Goal: Task Accomplishment & Management: Manage account settings

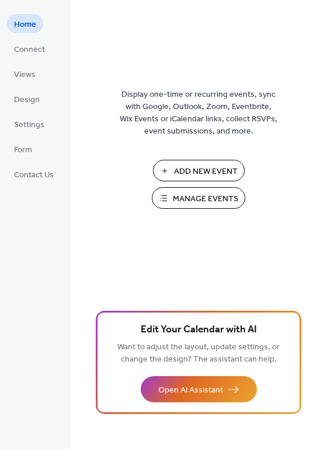
click at [322, 116] on div "Display one-time or recurring events, sync with Google, Outlook, Zoom, Eventbri…" at bounding box center [198, 243] width 257 height 411
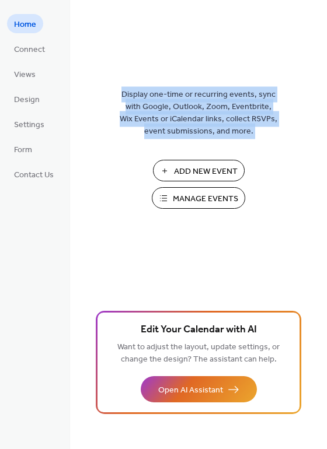
click at [322, 116] on div "Display one-time or recurring events, sync with Google, Outlook, Zoom, Eventbri…" at bounding box center [198, 243] width 257 height 411
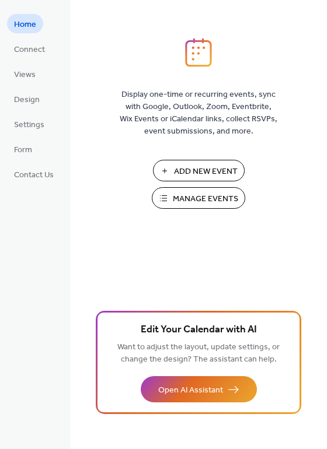
click at [322, 116] on div "Display one-time or recurring events, sync with Google, Outlook, Zoom, Eventbri…" at bounding box center [198, 243] width 257 height 411
click at [324, 93] on div "Display one-time or recurring events, sync with Google, Outlook, Zoom, Eventbri…" at bounding box center [198, 243] width 257 height 411
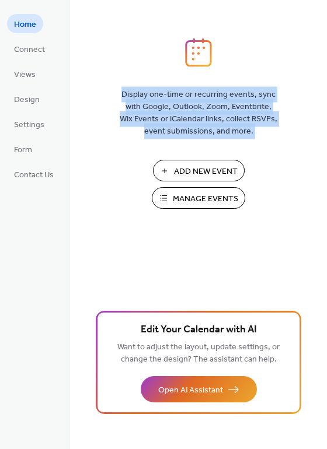
click at [324, 93] on div "Display one-time or recurring events, sync with Google, Outlook, Zoom, Eventbri…" at bounding box center [198, 243] width 257 height 411
click at [321, 105] on div "Display one-time or recurring events, sync with Google, Outlook, Zoom, Eventbri…" at bounding box center [198, 243] width 257 height 411
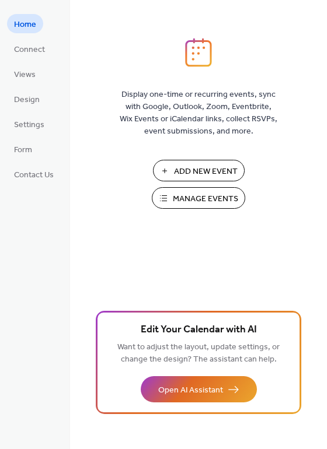
click at [199, 57] on img at bounding box center [198, 52] width 27 height 29
click at [170, 201] on button "Manage Events" at bounding box center [198, 198] width 93 height 22
click at [194, 200] on span "Manage Events" at bounding box center [205, 199] width 65 height 12
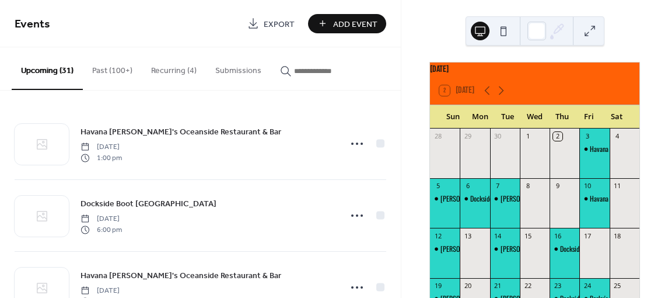
click at [160, 70] on button "Recurring (4)" at bounding box center [174, 67] width 64 height 41
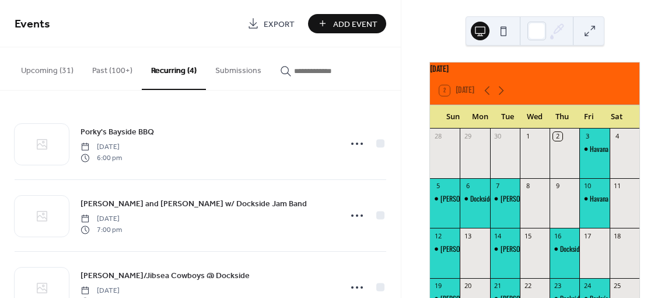
click at [35, 70] on button "Upcoming (31)" at bounding box center [47, 67] width 71 height 41
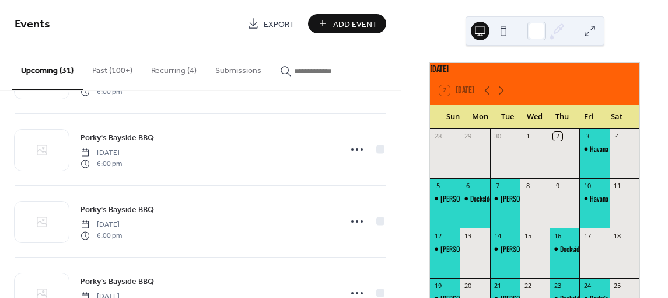
scroll to position [1249, 0]
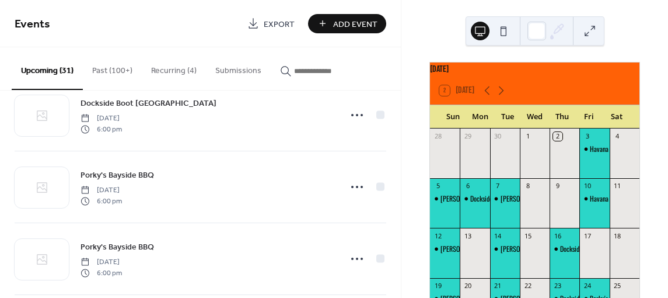
click at [299, 71] on input "button" at bounding box center [329, 71] width 70 height 12
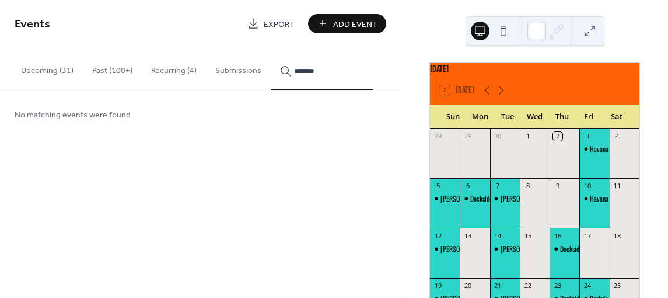
click at [271, 47] on button "*******" at bounding box center [322, 68] width 103 height 43
click at [271, 47] on button "**********" at bounding box center [322, 68] width 103 height 43
click at [282, 67] on icon "button" at bounding box center [286, 71] width 12 height 12
click at [294, 67] on input "**********" at bounding box center [329, 71] width 70 height 12
type input "*"
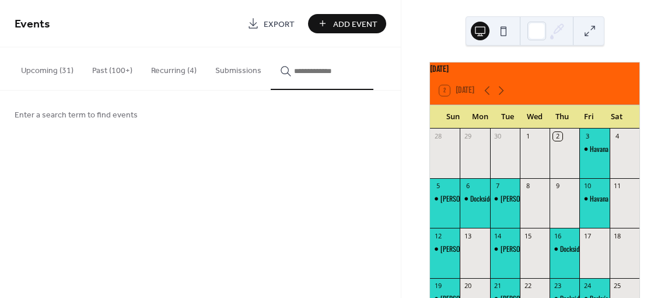
type input "*"
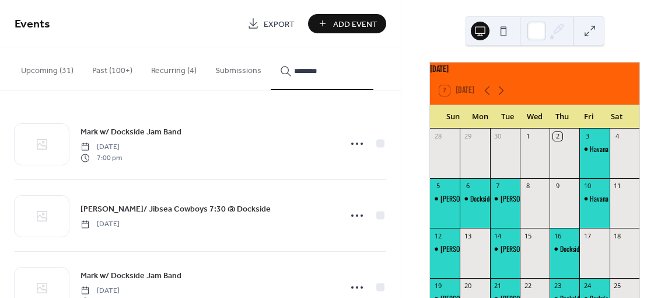
type input "********"
click at [397, 132] on div "Mark w/ Dockside Jam Band Sunday, June 30, 2024 7:00 pm Mark w/ Jibsea Cowboys …" at bounding box center [200, 193] width 401 height 207
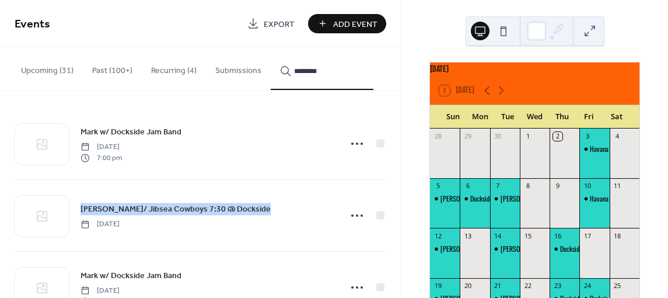
click at [397, 132] on div "Mark w/ Dockside Jam Band Sunday, June 30, 2024 7:00 pm Mark w/ Jibsea Cowboys …" at bounding box center [200, 193] width 401 height 207
click at [401, 284] on div "Mark w/ Dockside Jam Band Sunday, June 30, 2024 7:00 pm Mark w/ Jibsea Cowboys …" at bounding box center [200, 193] width 401 height 207
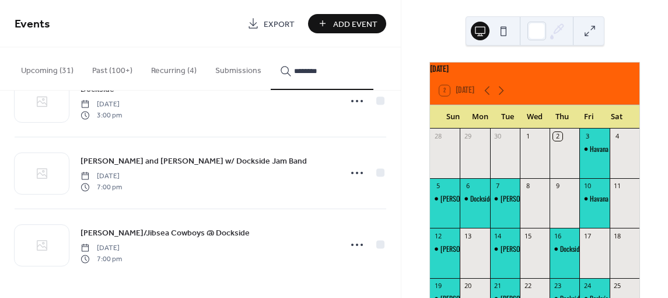
scroll to position [543, 0]
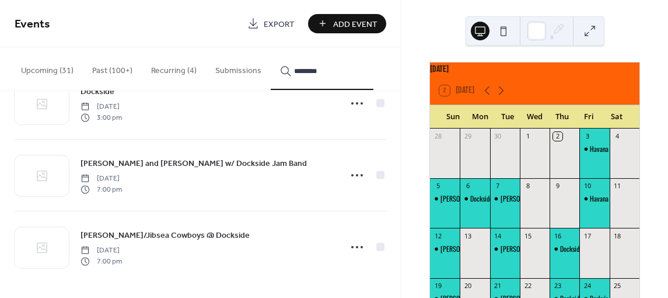
click at [159, 72] on button "Recurring (4)" at bounding box center [174, 67] width 64 height 41
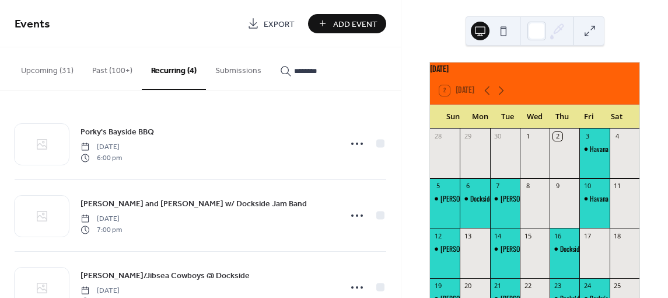
click at [397, 243] on div "Porky's Bayside BBQ Friday, May 16, 2025 6:00 pm Mark and Jim w/ Dockside Jam B…" at bounding box center [200, 193] width 401 height 207
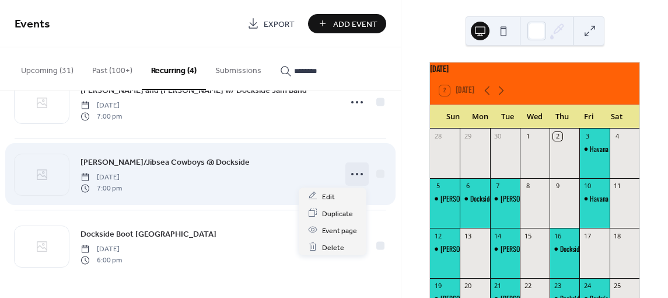
click at [356, 173] on circle at bounding box center [357, 174] width 2 height 2
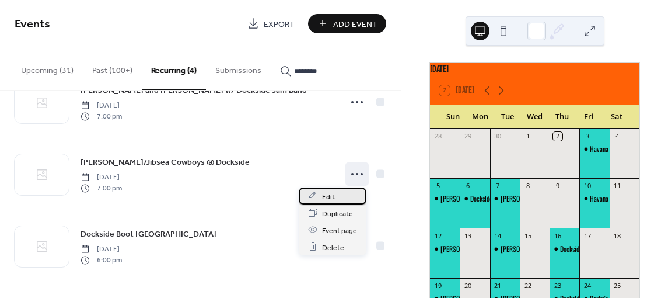
click at [329, 198] on span "Edit" at bounding box center [328, 196] width 13 height 12
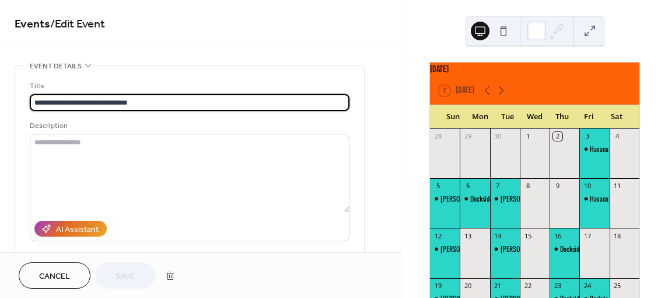
type input "**********"
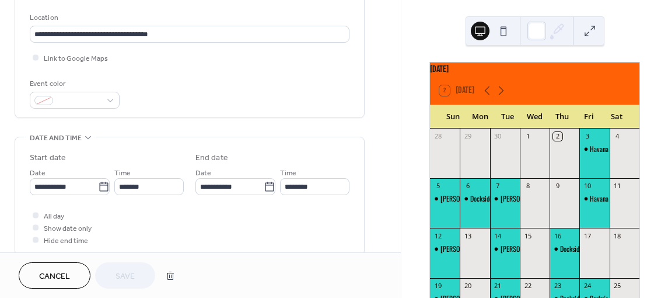
scroll to position [442, 0]
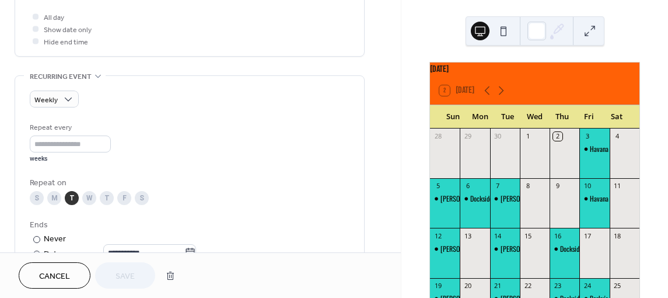
click at [396, 183] on div "**********" at bounding box center [200, 101] width 401 height 957
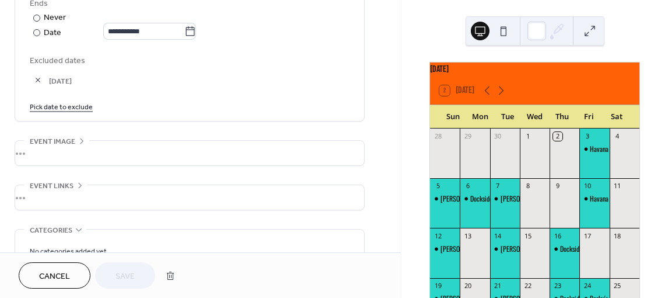
click at [30, 274] on button "Cancel" at bounding box center [55, 275] width 72 height 26
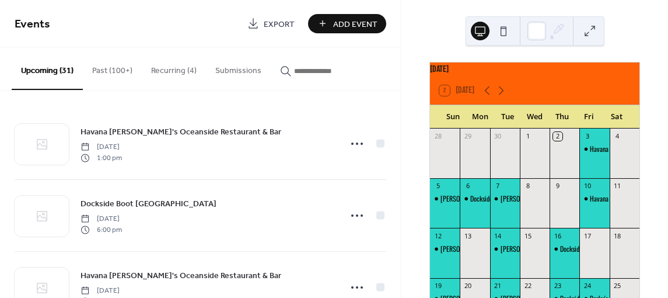
click at [158, 69] on button "Recurring (4)" at bounding box center [174, 67] width 64 height 41
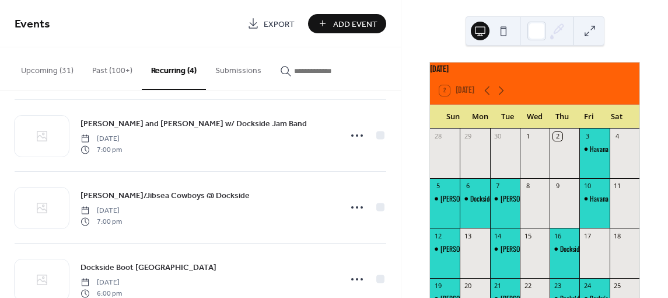
scroll to position [113, 0]
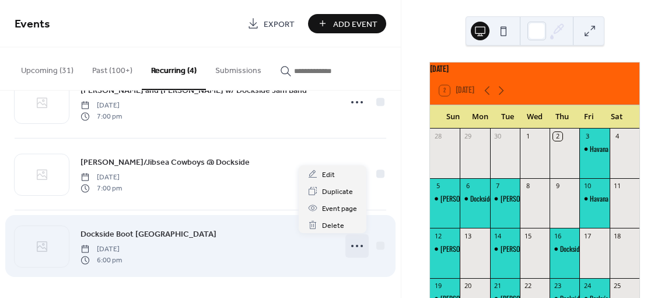
click at [349, 243] on icon at bounding box center [357, 245] width 19 height 19
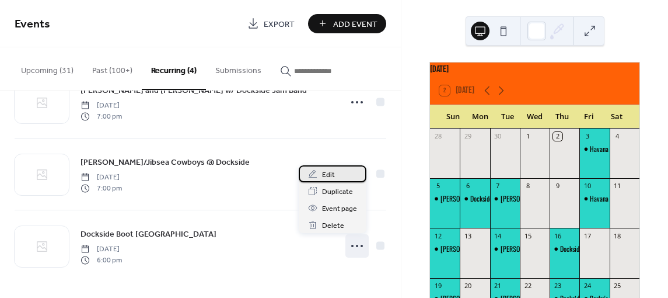
click at [329, 172] on span "Edit" at bounding box center [328, 175] width 13 height 12
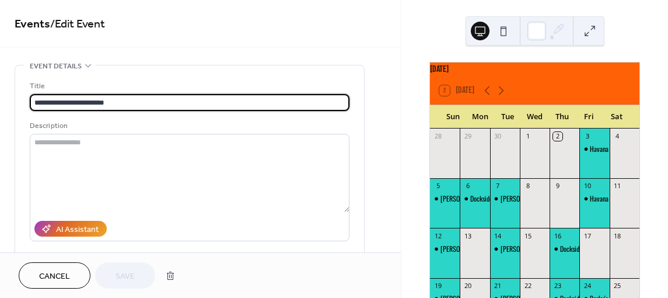
type input "**********"
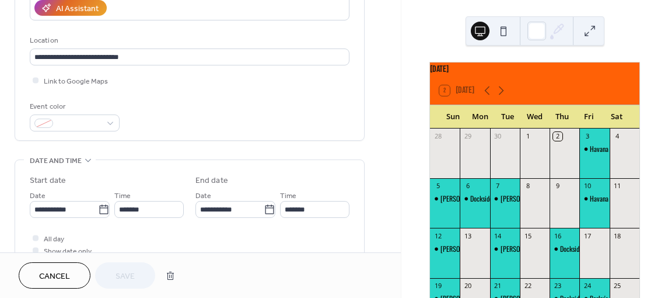
scroll to position [442, 0]
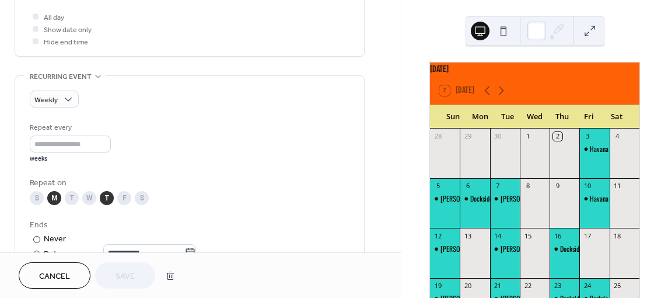
click at [397, 165] on div "**********" at bounding box center [200, 191] width 401 height 1136
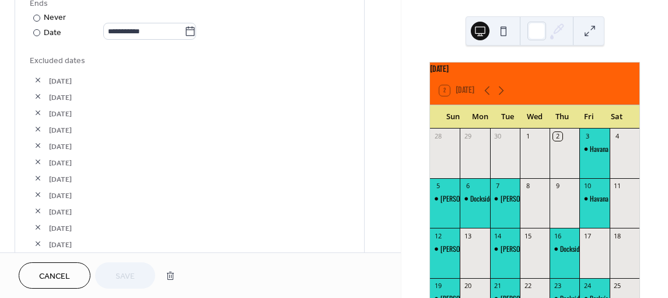
click at [63, 56] on span "Excluded dates" at bounding box center [190, 61] width 320 height 12
click at [64, 57] on span "Excluded dates" at bounding box center [190, 61] width 320 height 12
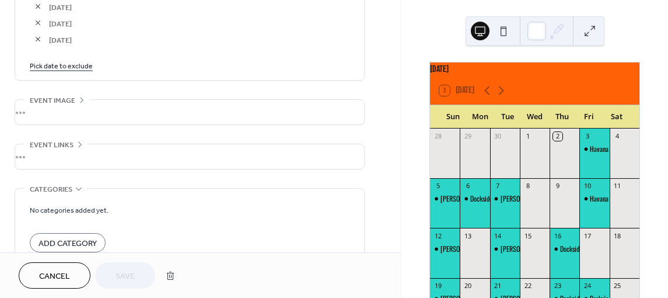
click at [48, 67] on link "Pick date to exclude" at bounding box center [61, 65] width 63 height 12
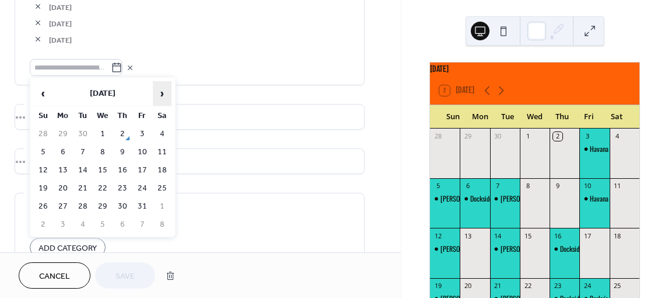
click at [157, 100] on span "›" at bounding box center [162, 93] width 18 height 23
click at [165, 93] on span "›" at bounding box center [162, 93] width 18 height 23
click at [121, 134] on td "1" at bounding box center [122, 133] width 19 height 17
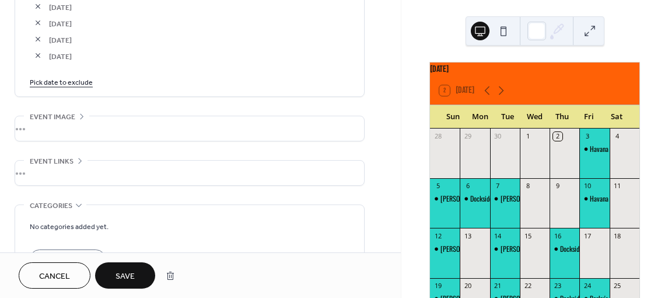
click at [121, 281] on span "Save" at bounding box center [125, 276] width 19 height 12
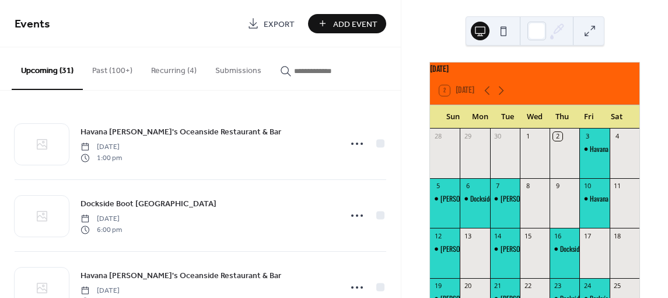
click at [355, 22] on span "Add Event" at bounding box center [355, 24] width 44 height 12
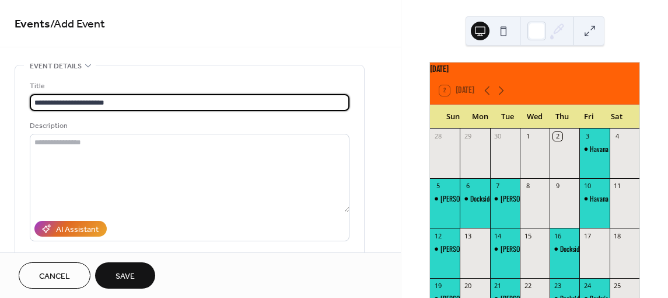
type input "**********"
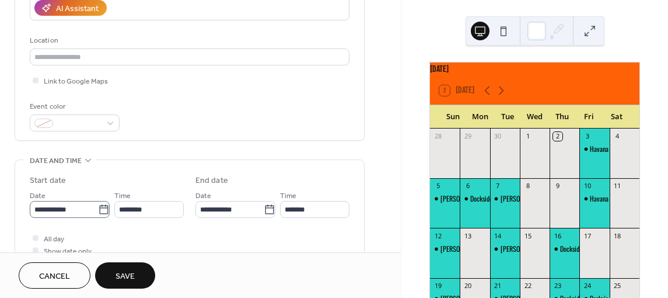
click at [99, 208] on icon at bounding box center [104, 210] width 12 height 12
click at [98, 208] on input "**********" at bounding box center [64, 209] width 68 height 17
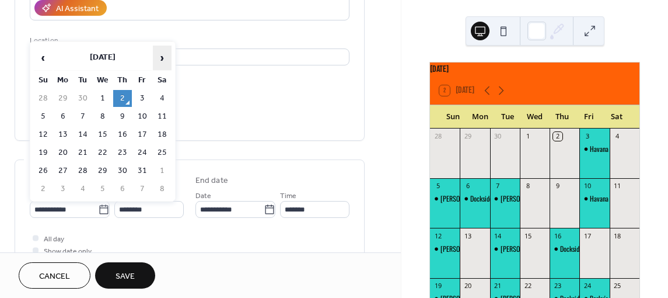
click at [162, 57] on span "›" at bounding box center [162, 57] width 18 height 23
click at [123, 93] on td "1" at bounding box center [122, 98] width 19 height 17
type input "**********"
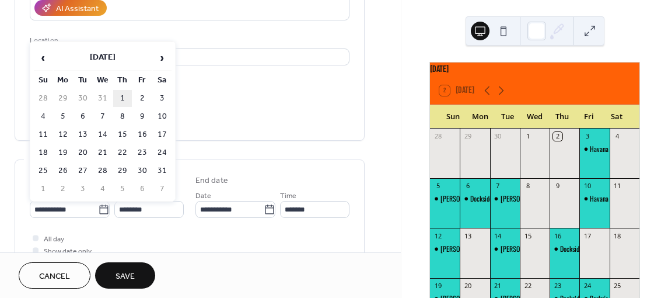
type input "**********"
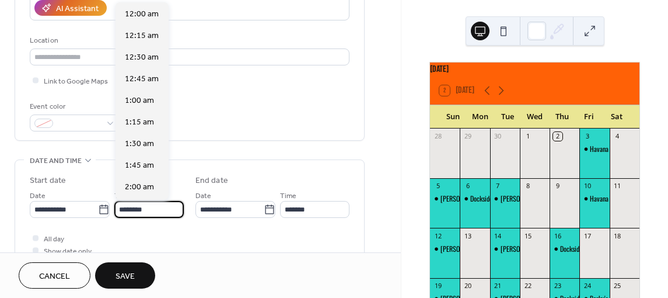
click at [126, 205] on input "********" at bounding box center [148, 209] width 69 height 17
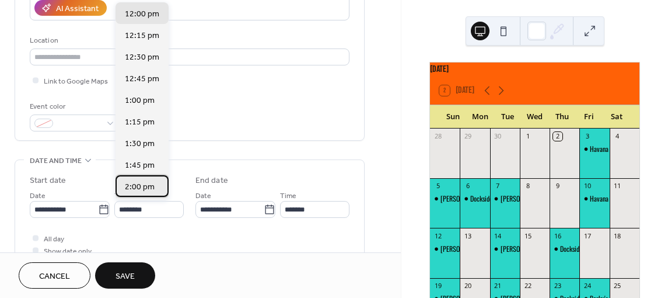
click at [141, 186] on span "2:00 pm" at bounding box center [140, 187] width 30 height 12
type input "*******"
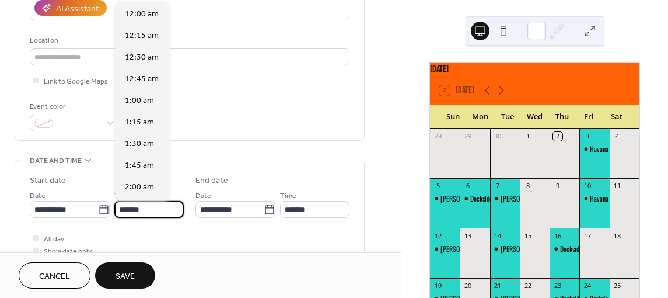
click at [128, 207] on input "*******" at bounding box center [148, 209] width 69 height 17
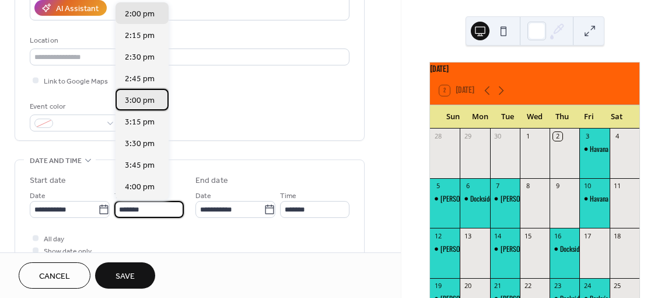
click at [139, 93] on div "3:00 pm" at bounding box center [142, 100] width 53 height 22
type input "*******"
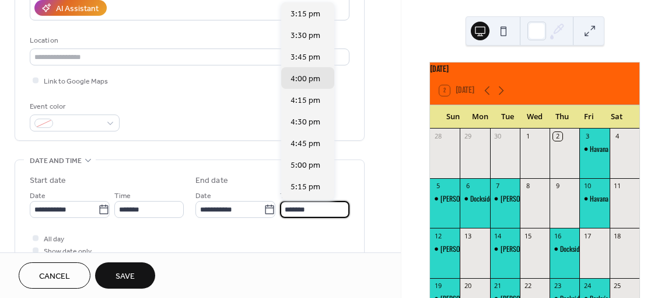
click at [305, 210] on input "*******" at bounding box center [314, 209] width 69 height 17
click at [325, 180] on div "5:15 pm" at bounding box center [307, 186] width 53 height 22
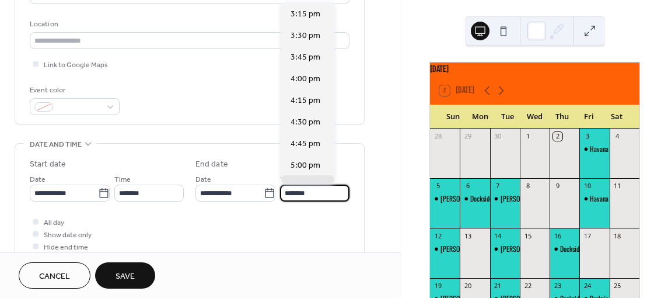
scroll to position [173, 0]
click at [316, 191] on input "*******" at bounding box center [314, 192] width 69 height 17
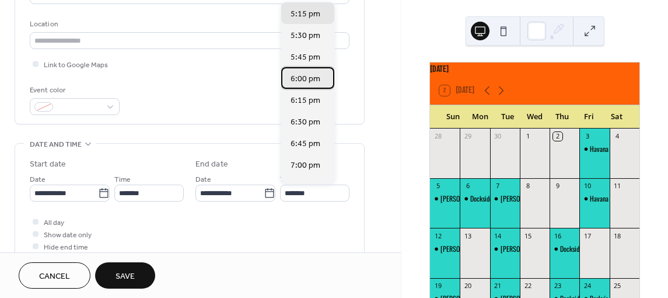
click at [303, 73] on span "6:00 pm" at bounding box center [306, 79] width 30 height 12
type input "*******"
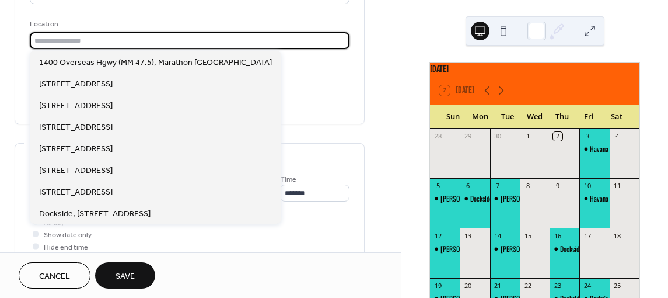
click at [62, 42] on input "text" at bounding box center [190, 40] width 320 height 17
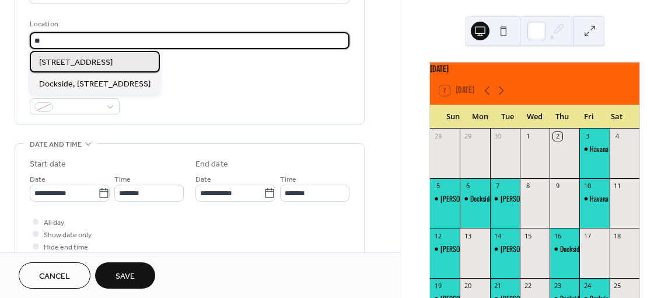
click at [75, 65] on span "35 Sombrero Blvd, Marathon FL" at bounding box center [76, 62] width 74 height 12
type input "**********"
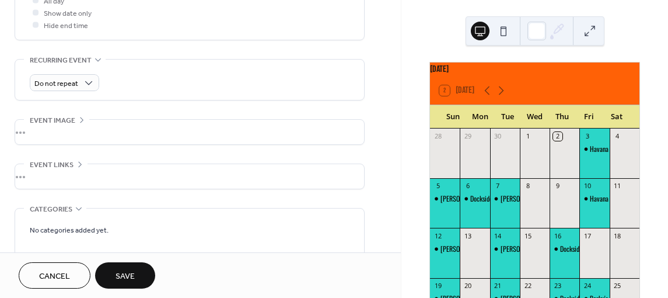
scroll to position [541, 0]
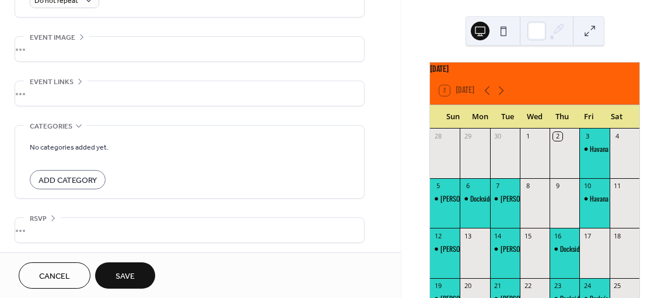
click at [60, 178] on span "Add Category" at bounding box center [68, 180] width 58 height 12
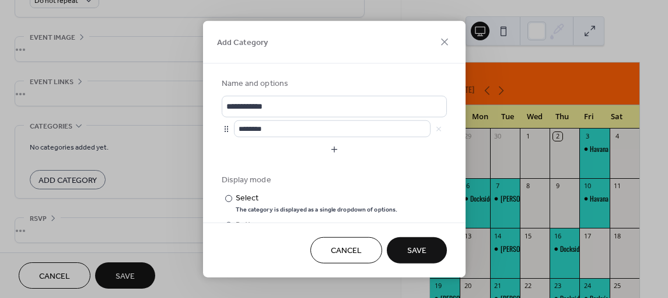
click at [351, 247] on span "Cancel" at bounding box center [346, 251] width 31 height 12
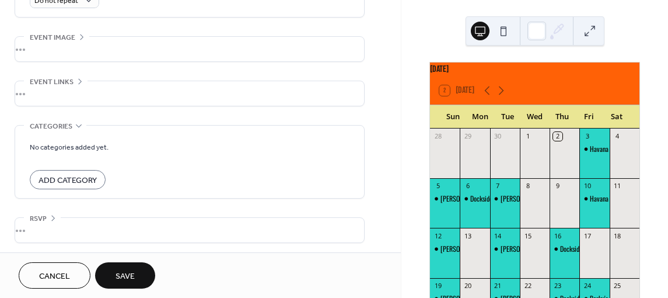
click at [113, 273] on button "Save" at bounding box center [125, 275] width 60 height 26
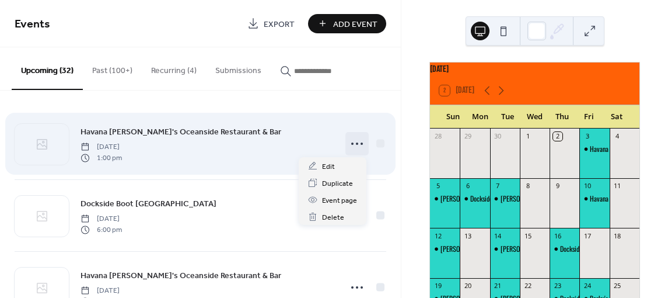
click at [353, 140] on icon at bounding box center [357, 143] width 19 height 19
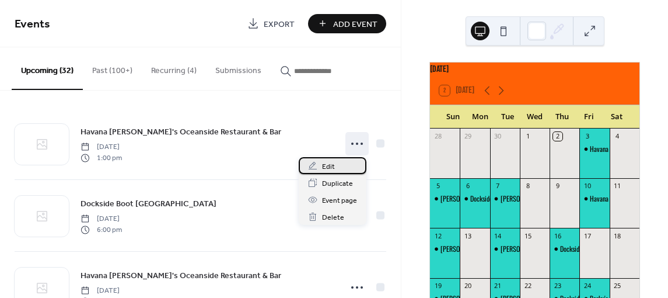
click at [317, 167] on div "Edit" at bounding box center [333, 165] width 68 height 17
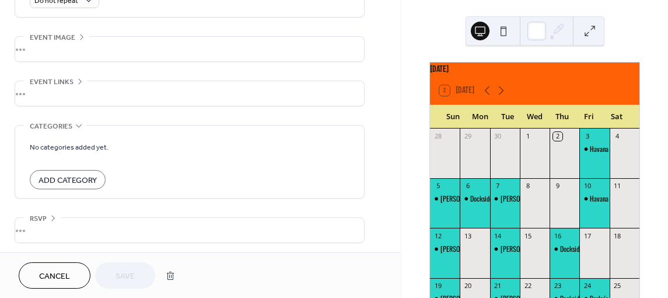
scroll to position [320, 0]
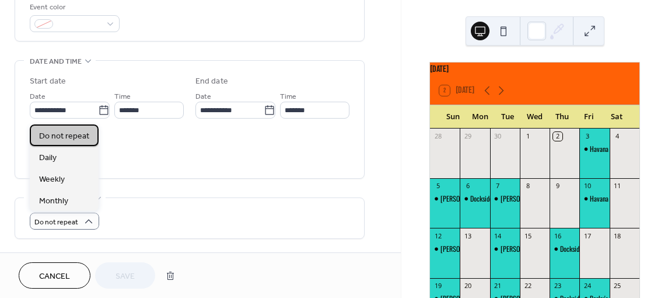
click at [64, 138] on span "Do not repeat" at bounding box center [64, 136] width 50 height 12
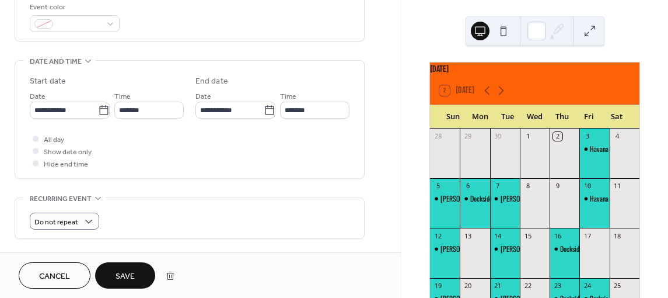
click at [41, 273] on span "Cancel" at bounding box center [54, 276] width 31 height 12
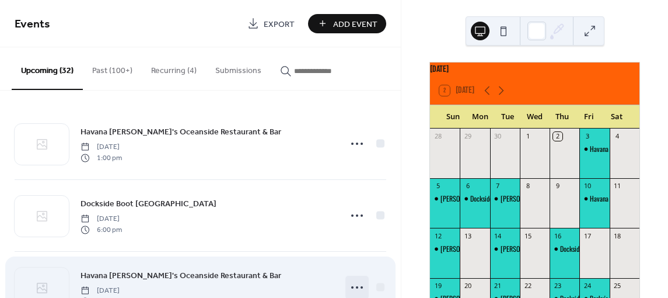
click at [353, 284] on icon at bounding box center [357, 287] width 19 height 19
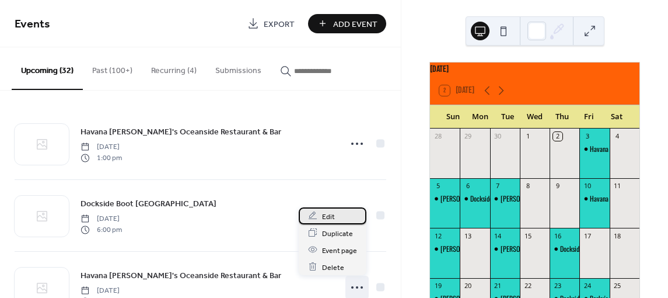
click at [330, 212] on span "Edit" at bounding box center [328, 216] width 13 height 12
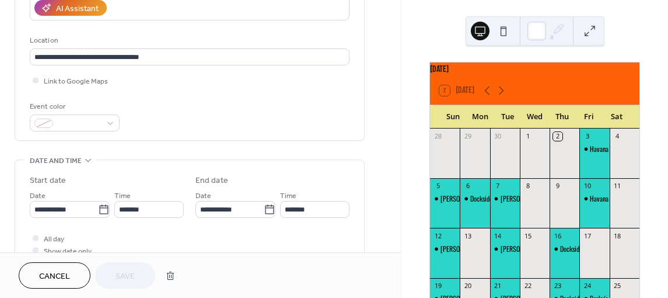
scroll to position [442, 0]
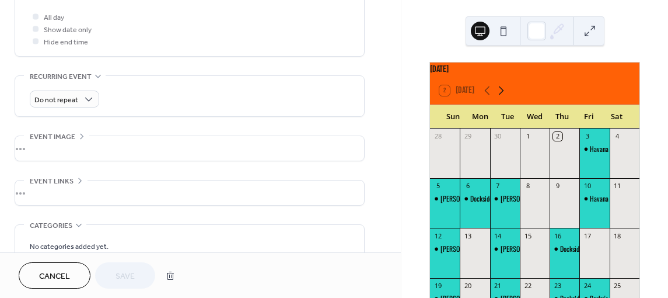
click at [499, 96] on icon at bounding box center [501, 90] width 14 height 14
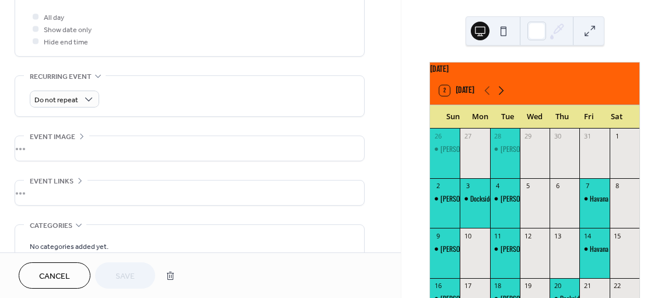
click at [499, 96] on icon at bounding box center [501, 90] width 14 height 14
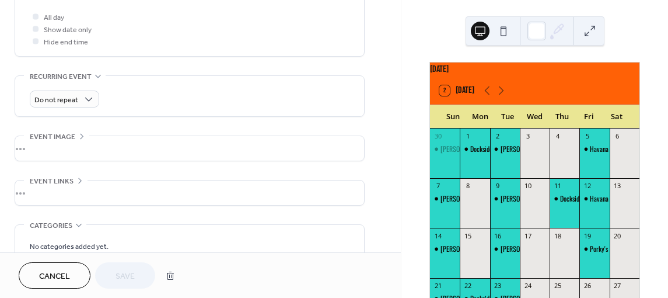
click at [584, 222] on div "Havana [PERSON_NAME]'s Oceanside Restaurant & Bar" at bounding box center [595, 209] width 30 height 30
click at [60, 270] on span "Cancel" at bounding box center [54, 276] width 31 height 12
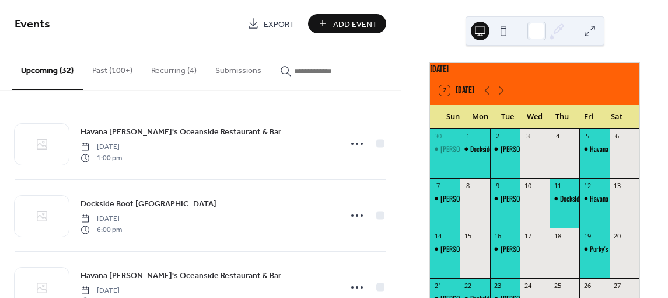
click at [402, 293] on div "December 2025 2 Today Sun Mon Tue Wed Thu Fri Sat 30 Mark and Jim w/ Dockside J…" at bounding box center [535, 149] width 267 height 298
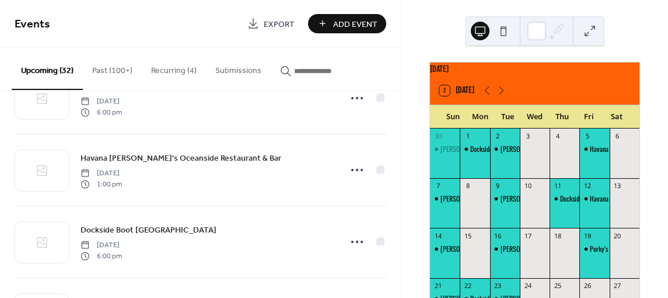
scroll to position [1088, 0]
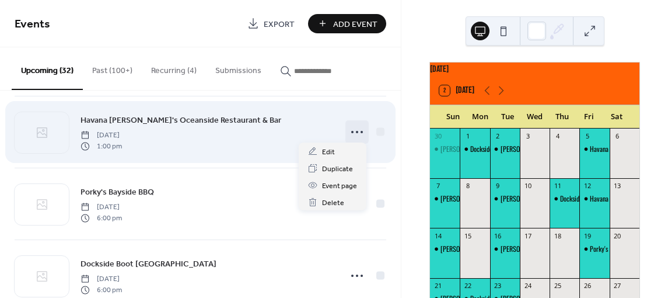
click at [353, 127] on icon at bounding box center [357, 132] width 19 height 19
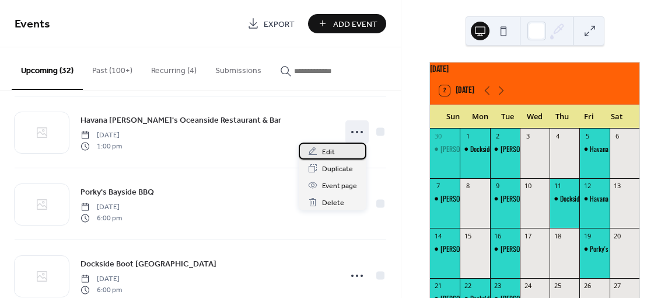
click at [334, 151] on div "Edit" at bounding box center [333, 150] width 68 height 17
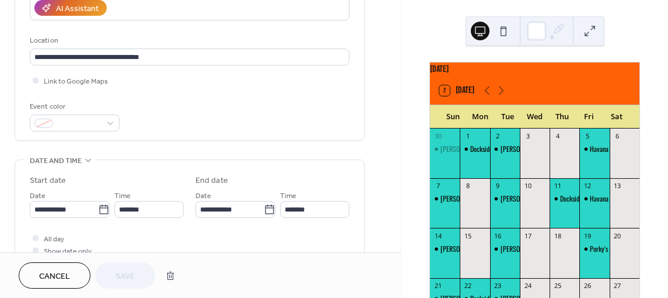
scroll to position [442, 0]
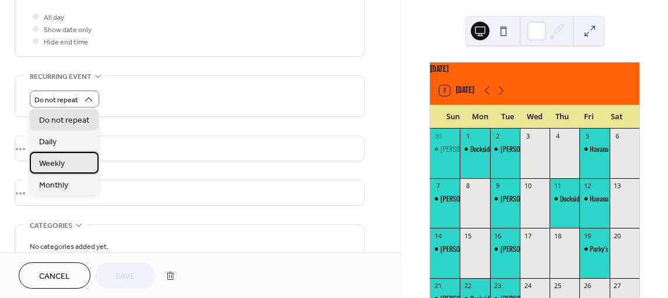
click at [61, 160] on span "Weekly" at bounding box center [52, 163] width 26 height 12
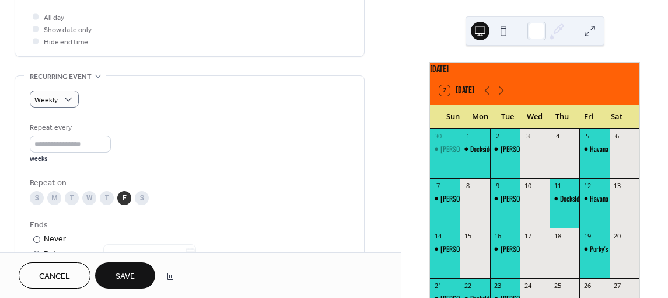
click at [397, 181] on div "**********" at bounding box center [200, 90] width 401 height 934
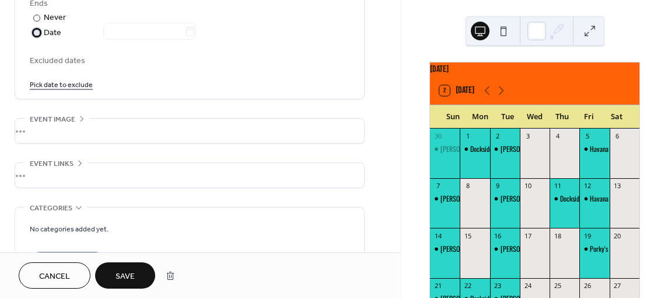
click at [51, 32] on div "Date" at bounding box center [120, 32] width 152 height 13
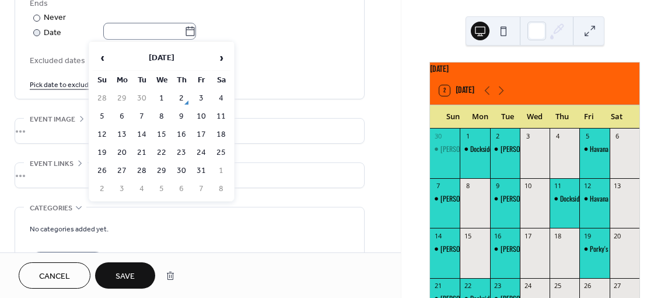
click at [194, 29] on icon at bounding box center [190, 32] width 12 height 12
click at [184, 29] on input "text" at bounding box center [143, 31] width 81 height 17
click at [221, 57] on span "›" at bounding box center [221, 57] width 18 height 23
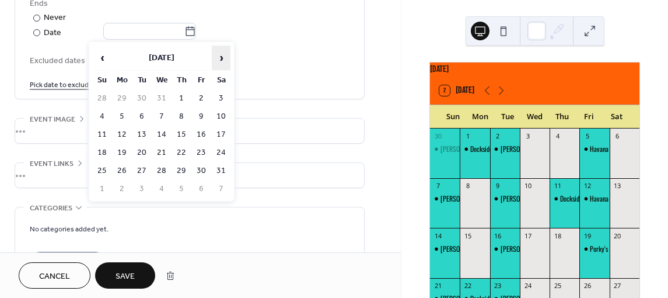
click at [221, 57] on span "›" at bounding box center [221, 57] width 18 height 23
click at [203, 109] on td "10" at bounding box center [201, 116] width 19 height 17
type input "**********"
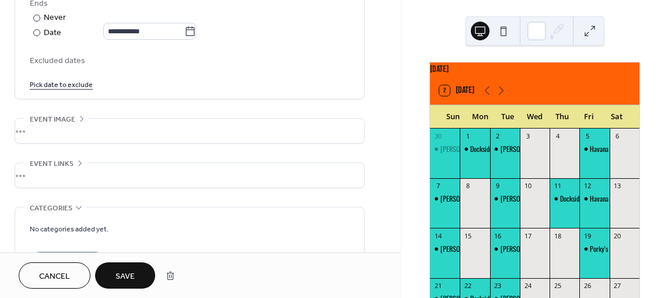
click at [43, 82] on link "Pick date to exclude" at bounding box center [61, 84] width 63 height 12
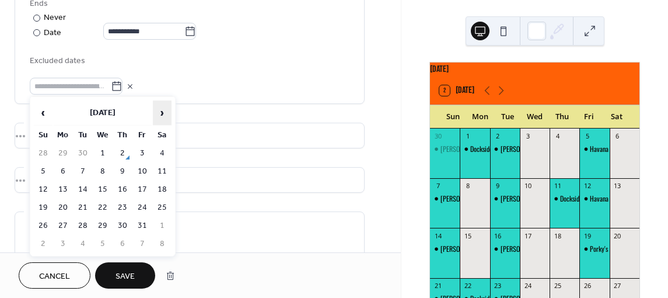
click at [163, 110] on span "›" at bounding box center [162, 112] width 18 height 23
click at [144, 188] on td "16" at bounding box center [142, 189] width 19 height 17
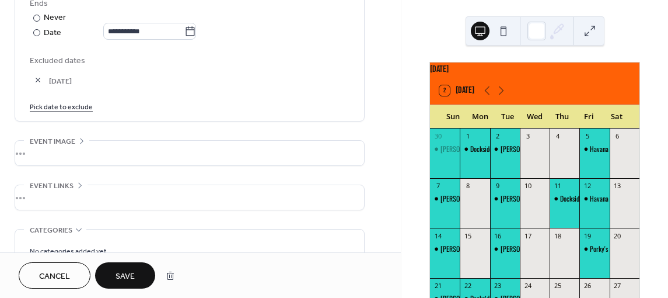
click at [82, 103] on link "Pick date to exclude" at bounding box center [61, 106] width 63 height 12
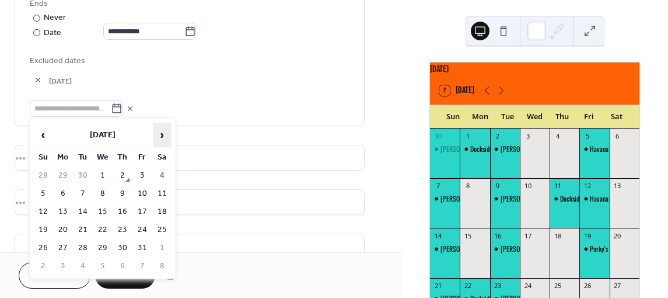
click at [162, 133] on span "›" at bounding box center [162, 134] width 18 height 23
click at [143, 224] on td "23" at bounding box center [142, 229] width 19 height 17
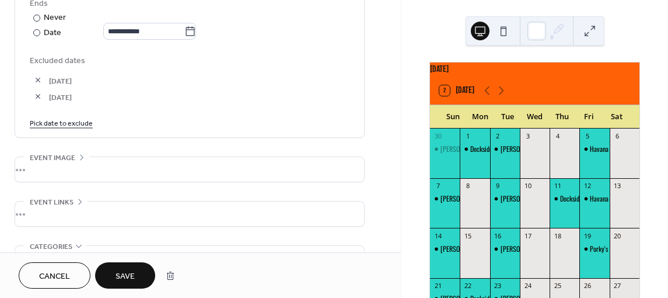
click at [78, 121] on link "Pick date to exclude" at bounding box center [61, 122] width 63 height 12
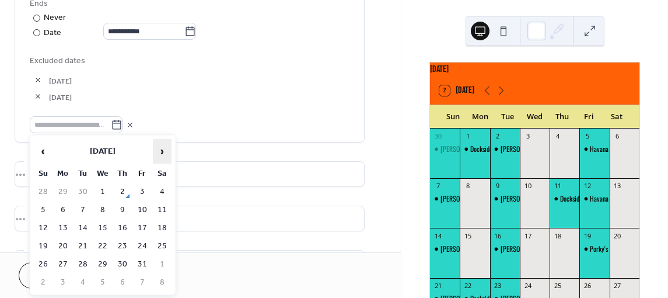
click at [166, 153] on span "›" at bounding box center [162, 150] width 18 height 23
click at [145, 264] on td "30" at bounding box center [142, 264] width 19 height 17
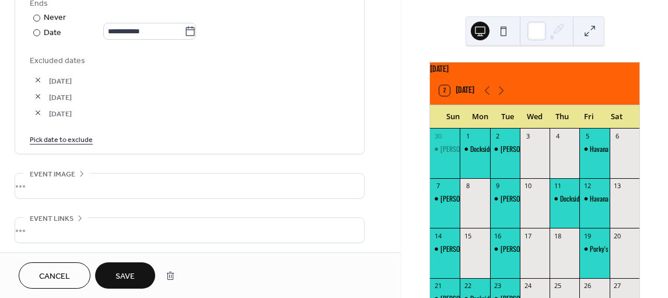
click at [51, 137] on link "Pick date to exclude" at bounding box center [61, 138] width 63 height 12
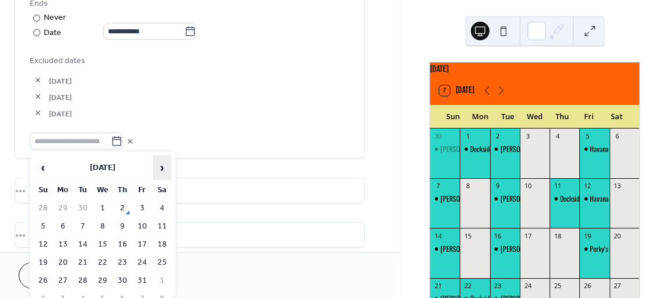
click at [161, 163] on span "›" at bounding box center [162, 167] width 18 height 23
click at [142, 261] on td "20" at bounding box center [142, 262] width 19 height 17
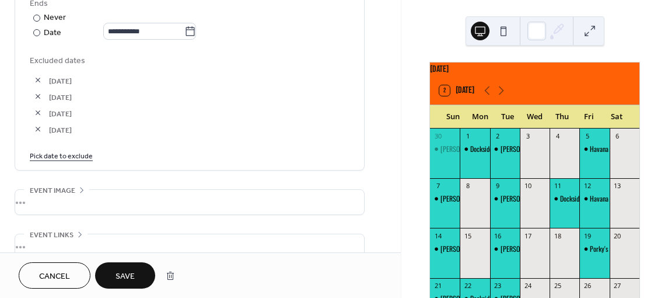
click at [76, 149] on link "Pick date to exclude" at bounding box center [61, 155] width 63 height 12
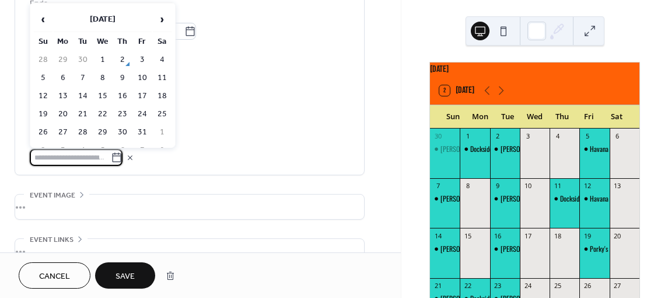
click at [121, 149] on label at bounding box center [76, 157] width 93 height 17
click at [111, 149] on input "text" at bounding box center [70, 157] width 81 height 17
click at [160, 16] on span "›" at bounding box center [162, 19] width 18 height 23
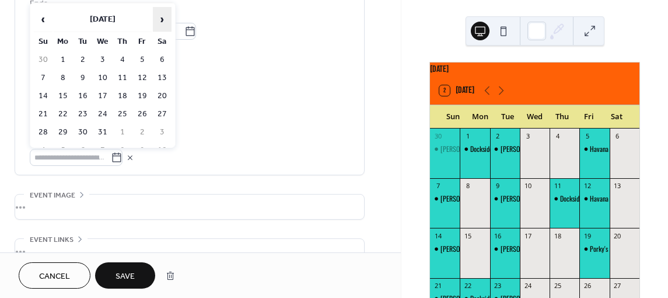
click at [160, 16] on span "›" at bounding box center [162, 19] width 18 height 23
click at [141, 130] on td "27" at bounding box center [142, 132] width 19 height 17
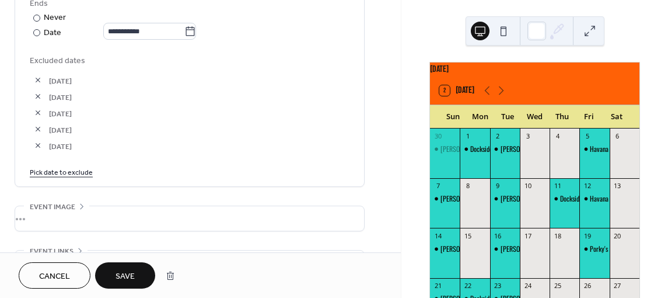
click at [67, 172] on link "Pick date to exclude" at bounding box center [61, 171] width 63 height 12
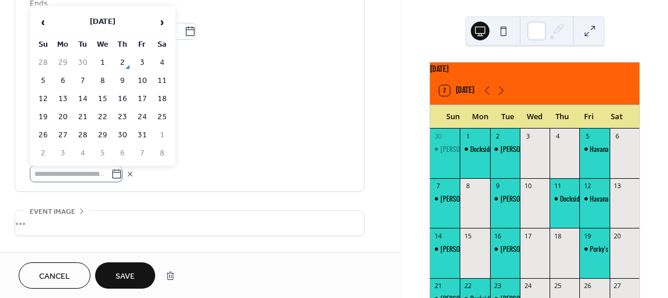
click at [123, 172] on icon at bounding box center [117, 174] width 12 height 12
click at [111, 172] on input "text" at bounding box center [70, 173] width 81 height 17
click at [123, 172] on icon at bounding box center [117, 174] width 12 height 12
click at [111, 172] on input "text" at bounding box center [70, 173] width 81 height 17
click at [161, 23] on span "›" at bounding box center [162, 22] width 18 height 23
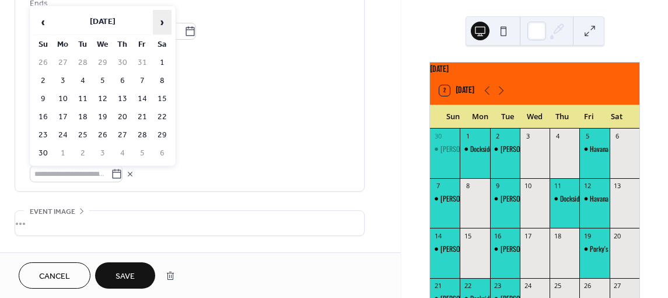
click at [161, 23] on span "›" at bounding box center [162, 22] width 18 height 23
click at [163, 20] on span "›" at bounding box center [162, 22] width 18 height 23
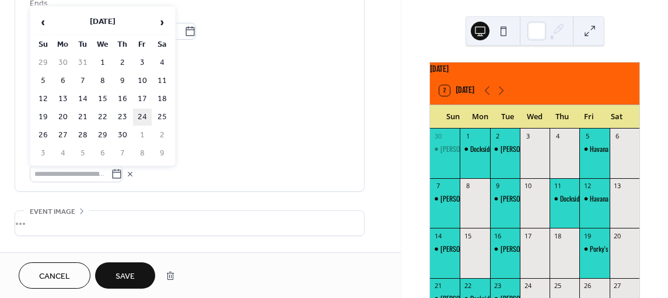
click at [145, 119] on td "24" at bounding box center [142, 117] width 19 height 17
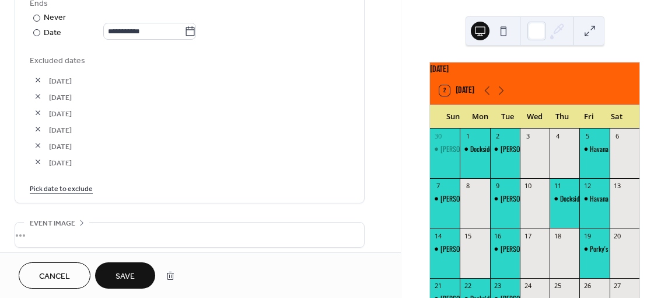
click at [142, 114] on span "[DATE]" at bounding box center [199, 113] width 301 height 12
drag, startPoint x: 78, startPoint y: 191, endPoint x: 72, endPoint y: 187, distance: 7.0
click at [72, 187] on link "Pick date to exclude" at bounding box center [61, 187] width 63 height 12
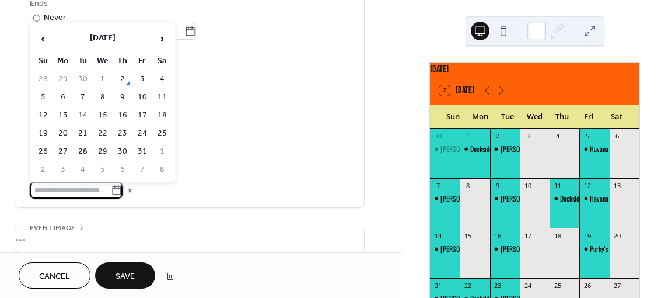
click at [72, 187] on input "text" at bounding box center [70, 189] width 81 height 17
click at [121, 188] on icon at bounding box center [117, 190] width 12 height 12
click at [111, 188] on input "text" at bounding box center [70, 189] width 81 height 17
click at [158, 37] on span "›" at bounding box center [162, 38] width 18 height 23
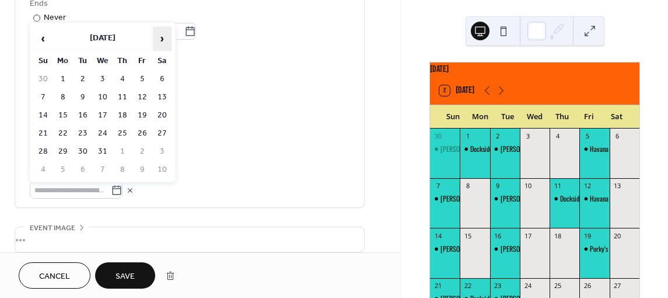
click at [158, 37] on span "›" at bounding box center [162, 38] width 18 height 23
click at [142, 125] on td "20" at bounding box center [142, 133] width 19 height 17
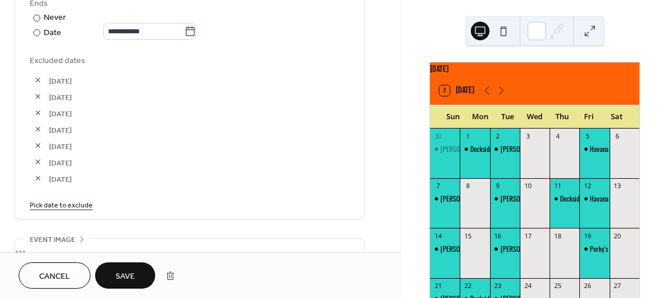
click at [34, 159] on button "button" at bounding box center [38, 161] width 16 height 16
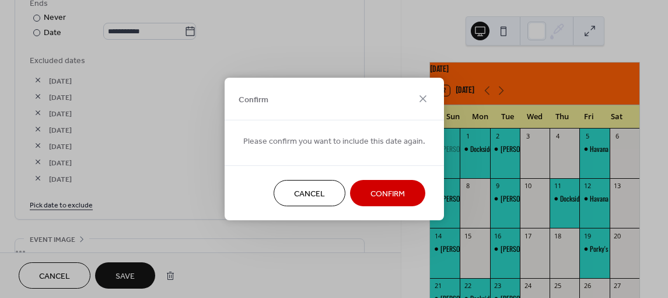
click at [397, 195] on span "Confirm" at bounding box center [388, 194] width 34 height 12
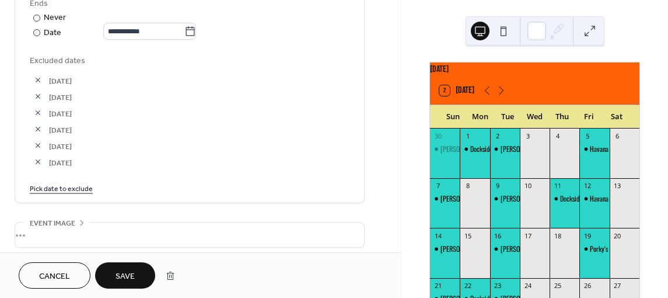
click at [73, 184] on link "Pick date to exclude" at bounding box center [61, 187] width 63 height 12
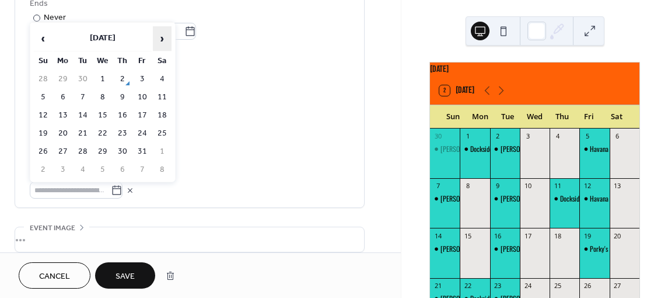
click at [163, 37] on span "›" at bounding box center [162, 38] width 18 height 23
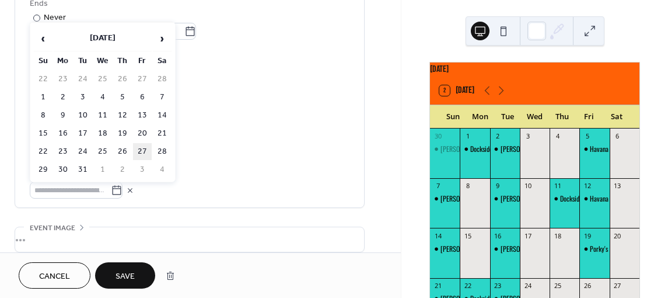
click at [145, 152] on td "27" at bounding box center [142, 151] width 19 height 17
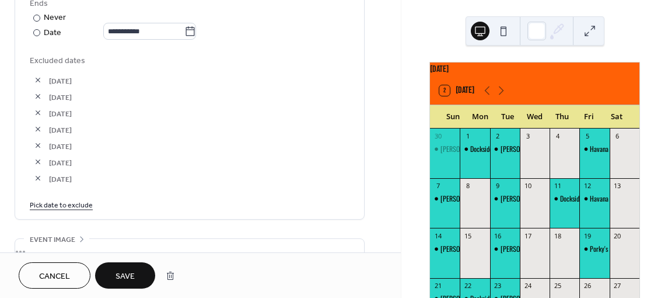
click at [79, 200] on link "Pick date to exclude" at bounding box center [61, 204] width 63 height 12
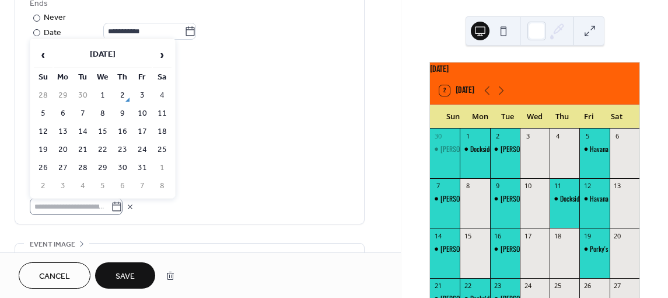
click at [118, 206] on icon at bounding box center [117, 207] width 12 height 12
click at [111, 206] on input "text" at bounding box center [70, 206] width 81 height 17
click at [164, 55] on span "›" at bounding box center [162, 54] width 18 height 23
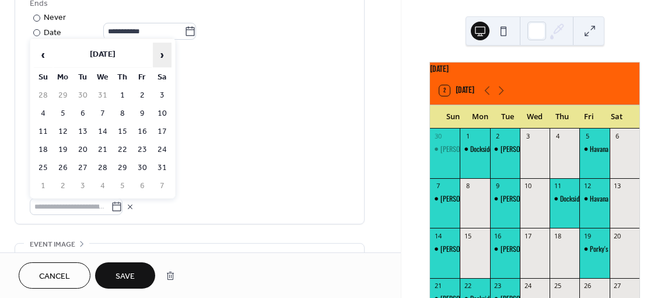
click at [164, 55] on span "›" at bounding box center [162, 54] width 18 height 23
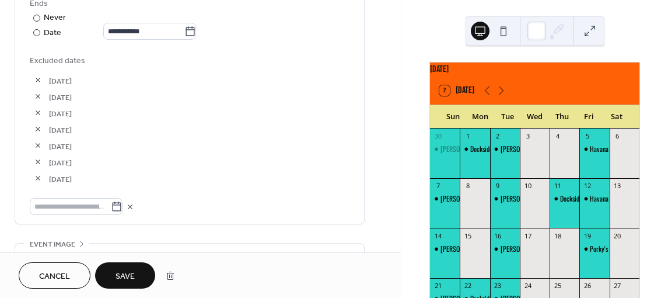
click at [137, 272] on button "Save" at bounding box center [125, 275] width 60 height 26
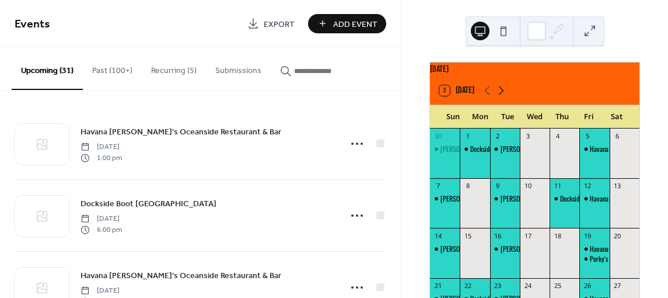
click at [500, 96] on icon at bounding box center [501, 90] width 14 height 14
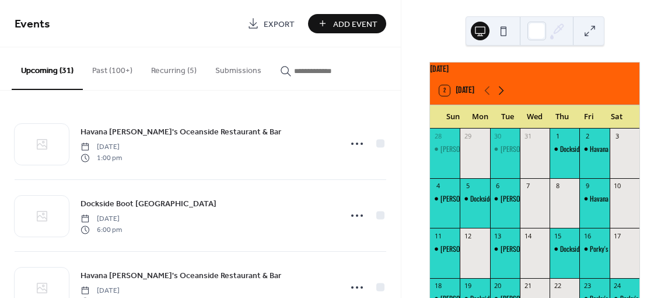
click at [500, 96] on icon at bounding box center [501, 90] width 14 height 14
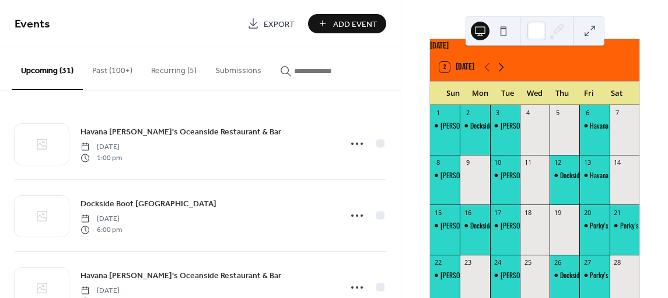
scroll to position [47, 0]
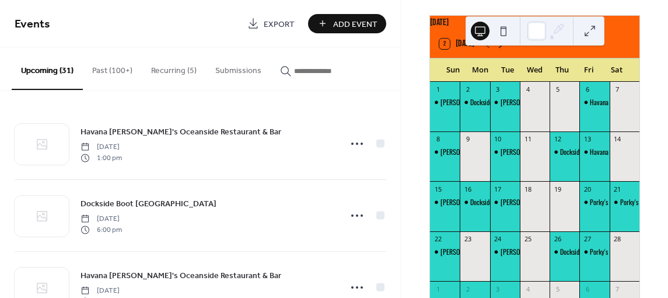
click at [500, 47] on icon at bounding box center [501, 44] width 14 height 14
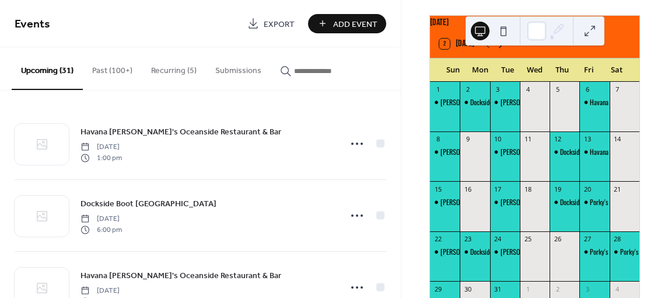
click at [499, 51] on icon at bounding box center [501, 44] width 14 height 14
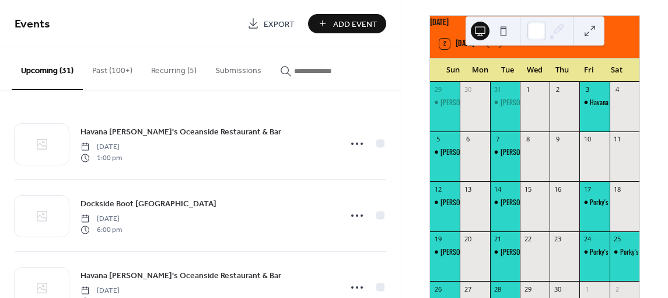
click at [585, 163] on div at bounding box center [595, 162] width 30 height 30
click at [594, 118] on div "Havana [PERSON_NAME]'s Oceanside Restaurant & Bar" at bounding box center [595, 112] width 30 height 30
click at [176, 71] on button "Recurring (5)" at bounding box center [174, 67] width 64 height 41
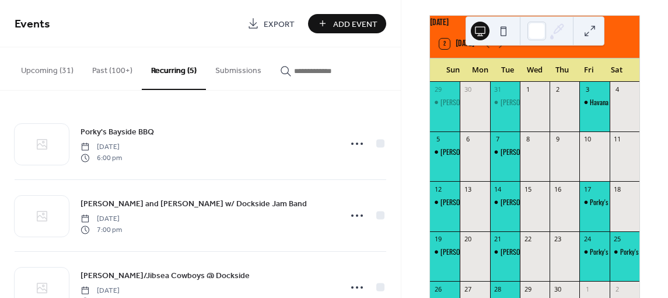
scroll to position [181, 0]
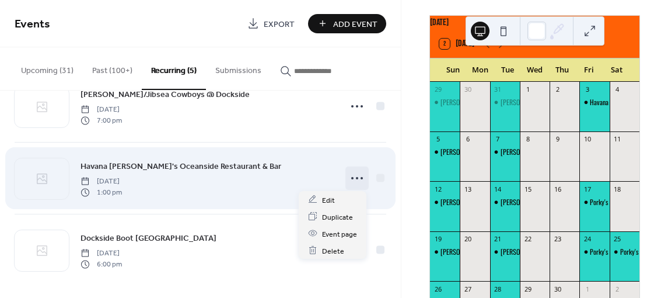
click at [348, 174] on icon at bounding box center [357, 178] width 19 height 19
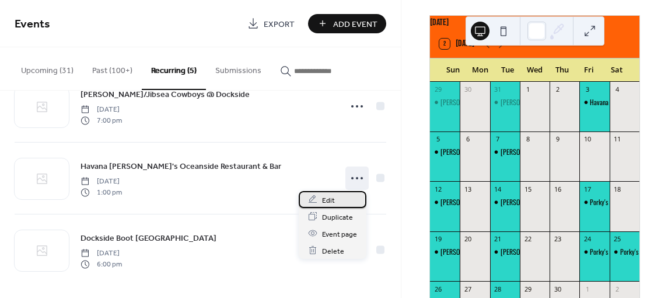
click at [330, 198] on span "Edit" at bounding box center [328, 200] width 13 height 12
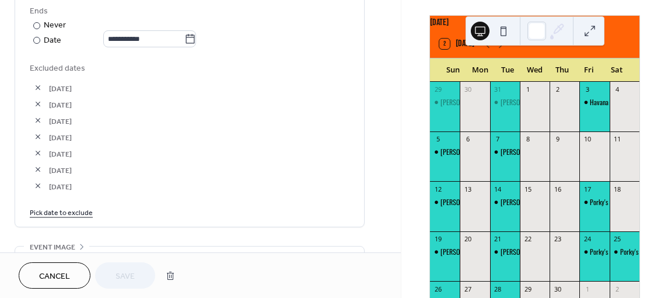
scroll to position [663, 0]
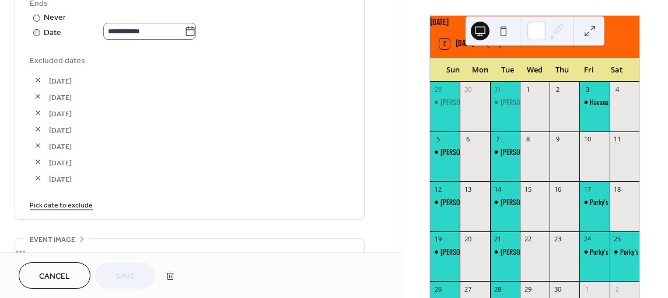
click at [192, 29] on icon at bounding box center [190, 32] width 12 height 12
click at [184, 29] on input "**********" at bounding box center [143, 31] width 81 height 17
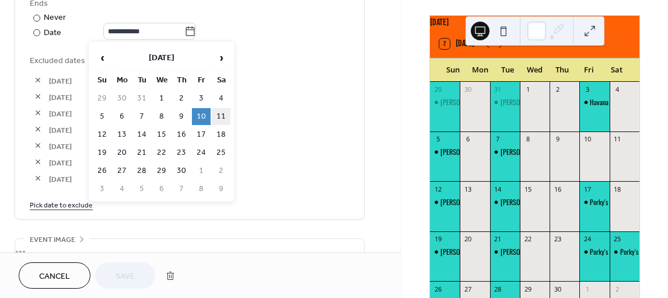
click at [222, 114] on td "11" at bounding box center [221, 116] width 19 height 17
type input "**********"
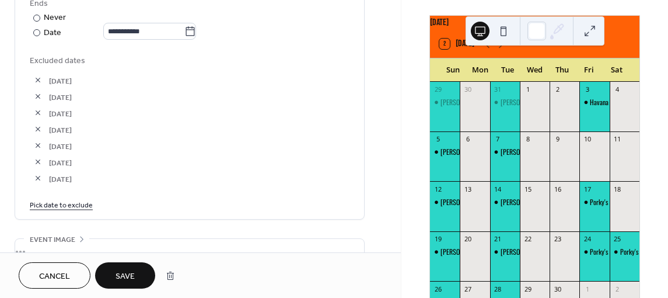
click at [130, 270] on span "Save" at bounding box center [125, 276] width 19 height 12
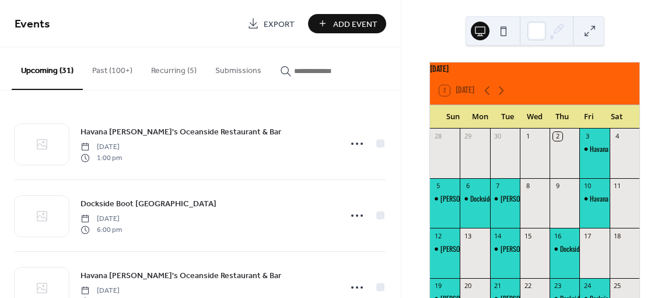
click at [170, 68] on button "Recurring (5)" at bounding box center [174, 67] width 64 height 41
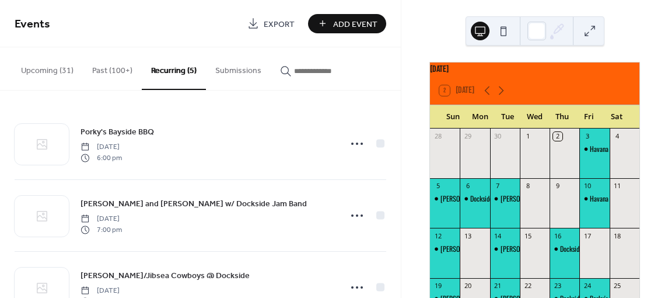
scroll to position [181, 0]
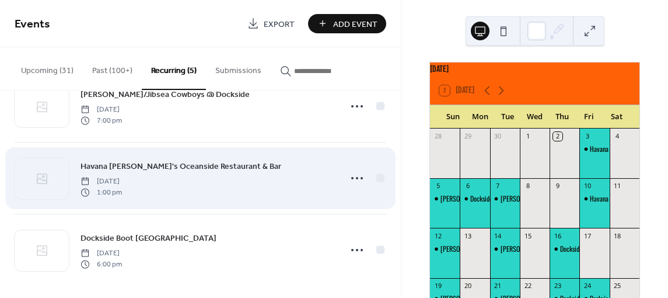
click at [352, 173] on icon at bounding box center [357, 178] width 19 height 19
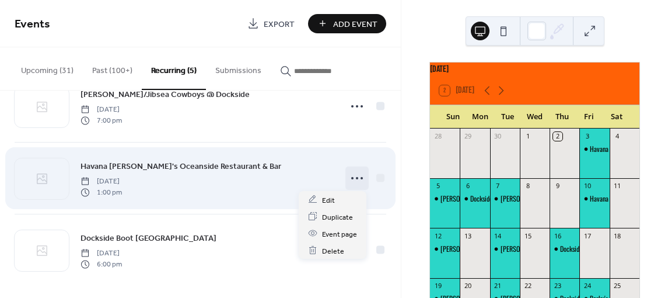
click at [352, 173] on icon at bounding box center [357, 178] width 19 height 19
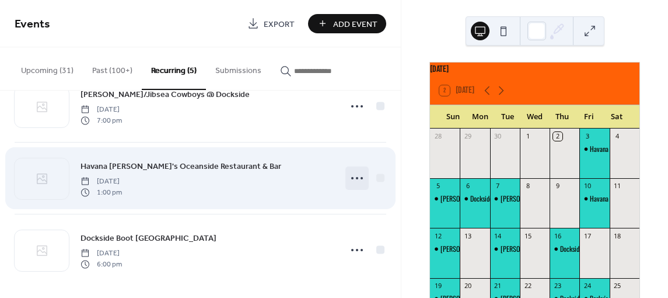
click at [351, 177] on icon at bounding box center [357, 178] width 19 height 19
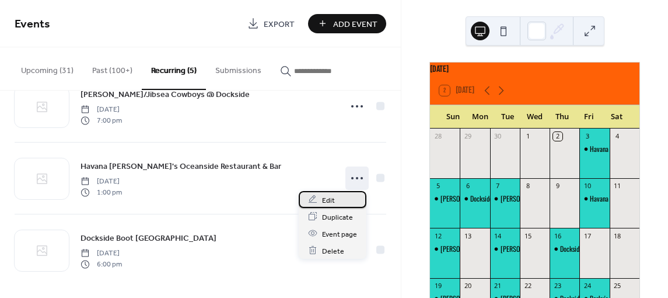
click at [352, 202] on div "Edit" at bounding box center [333, 199] width 68 height 17
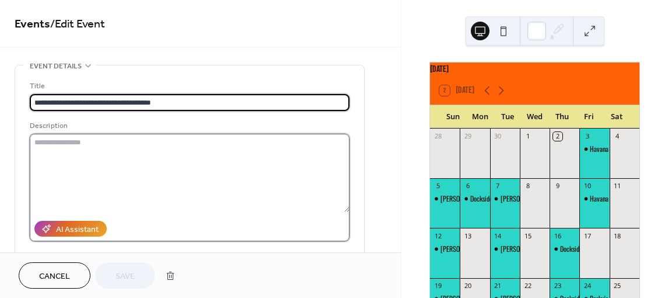
click at [348, 177] on textarea at bounding box center [190, 173] width 320 height 78
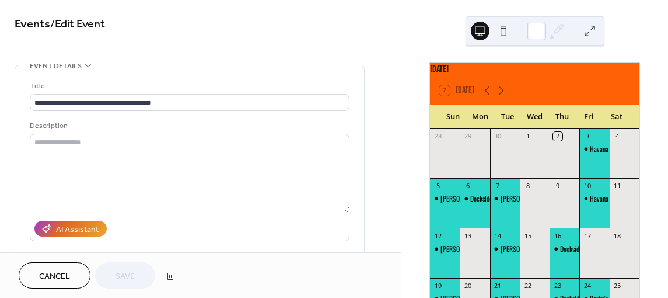
click at [402, 175] on div "[DATE] 2 [DATE] Sun Mon Tue Wed Thu Fri Sat 28 29 30 1 2 3 Havana Jack's Oceans…" at bounding box center [535, 149] width 267 height 298
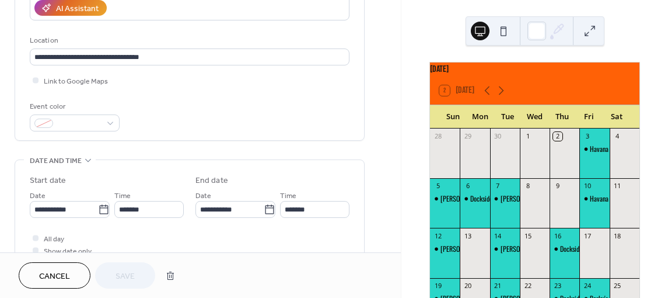
scroll to position [442, 0]
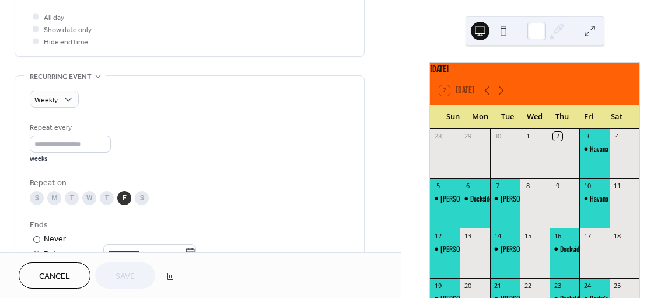
click at [396, 76] on div "**********" at bounding box center [200, 150] width 401 height 1055
click at [396, 163] on div "**********" at bounding box center [200, 150] width 401 height 1055
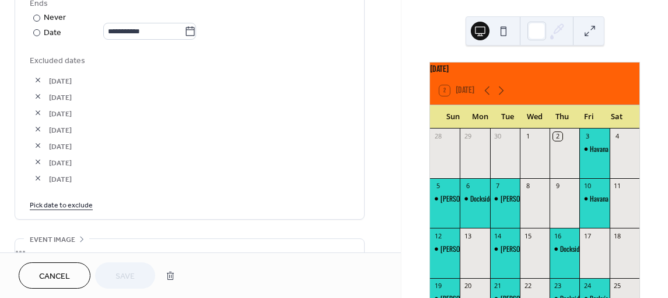
click at [71, 203] on link "Pick date to exclude" at bounding box center [61, 204] width 63 height 12
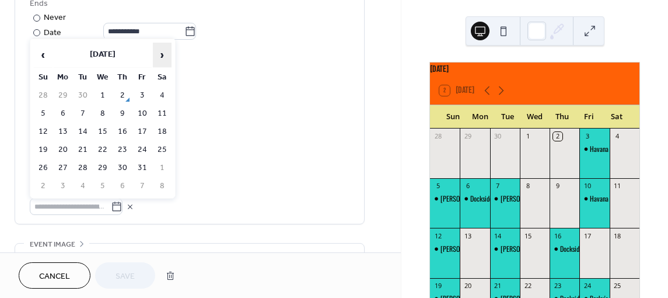
click at [162, 54] on span "›" at bounding box center [162, 54] width 18 height 23
